Goal: Navigation & Orientation: Find specific page/section

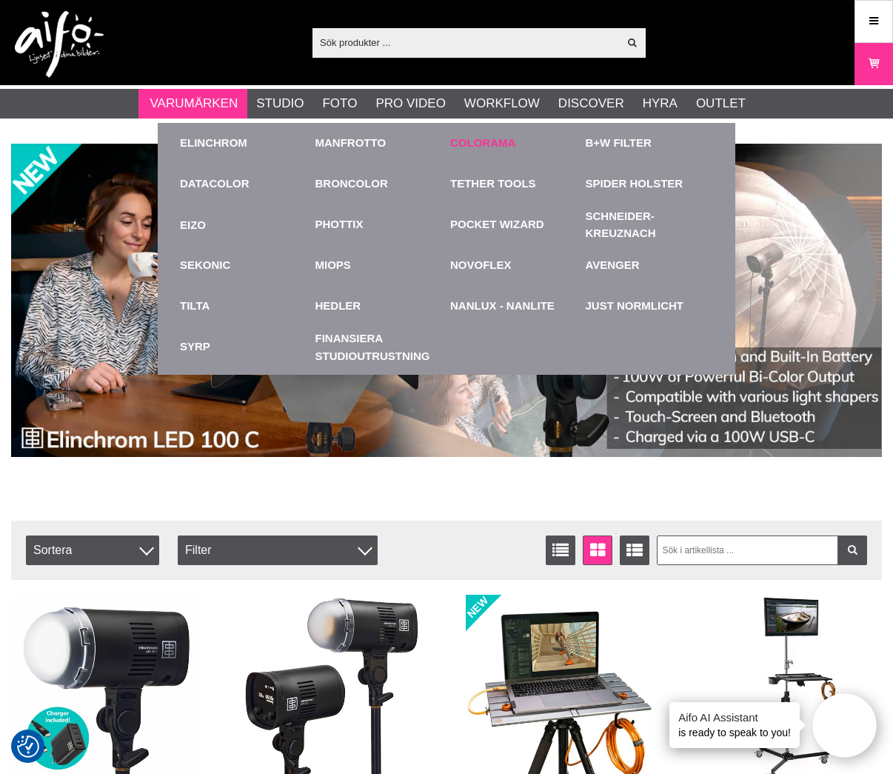
click at [481, 139] on link "Colorama" at bounding box center [482, 143] width 65 height 17
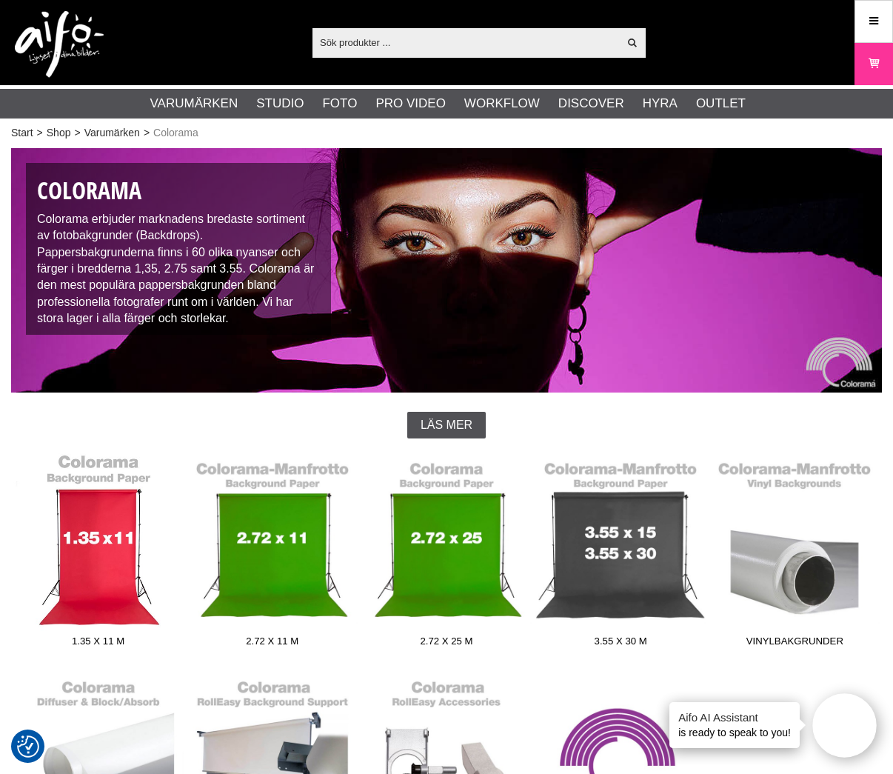
click at [89, 544] on link "1.35 x 11 m" at bounding box center [98, 553] width 174 height 200
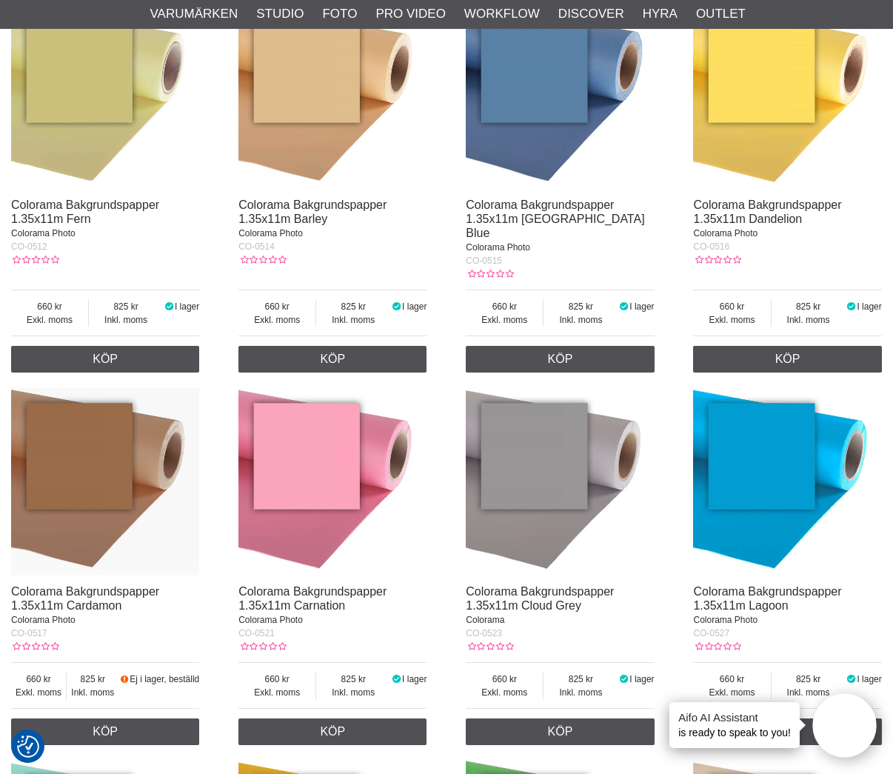
scroll to position [1338, 0]
